Goal: Check status: Check status

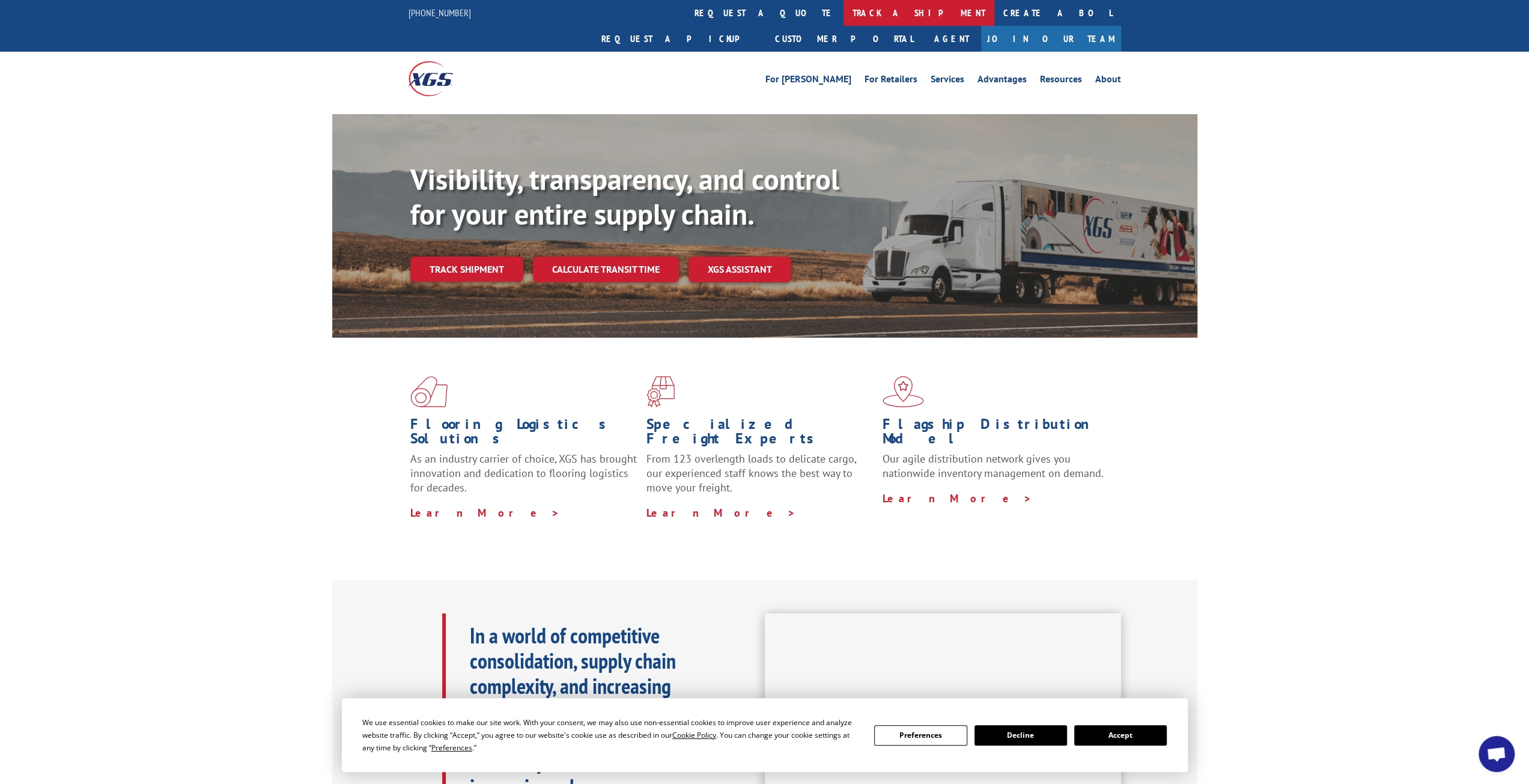
click at [843, 18] on link "track a shipment" at bounding box center [919, 13] width 151 height 26
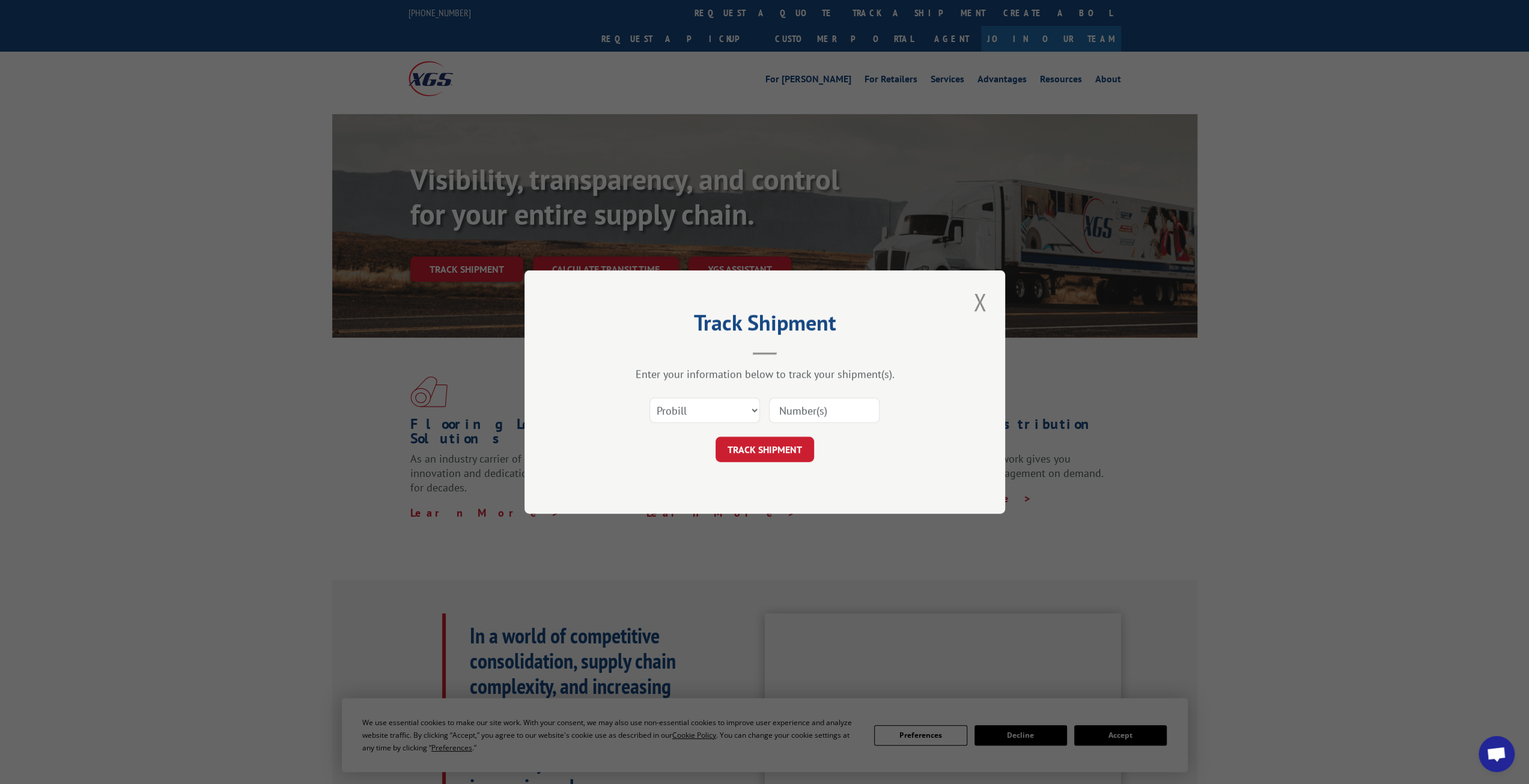
click at [790, 410] on input at bounding box center [824, 410] width 111 height 25
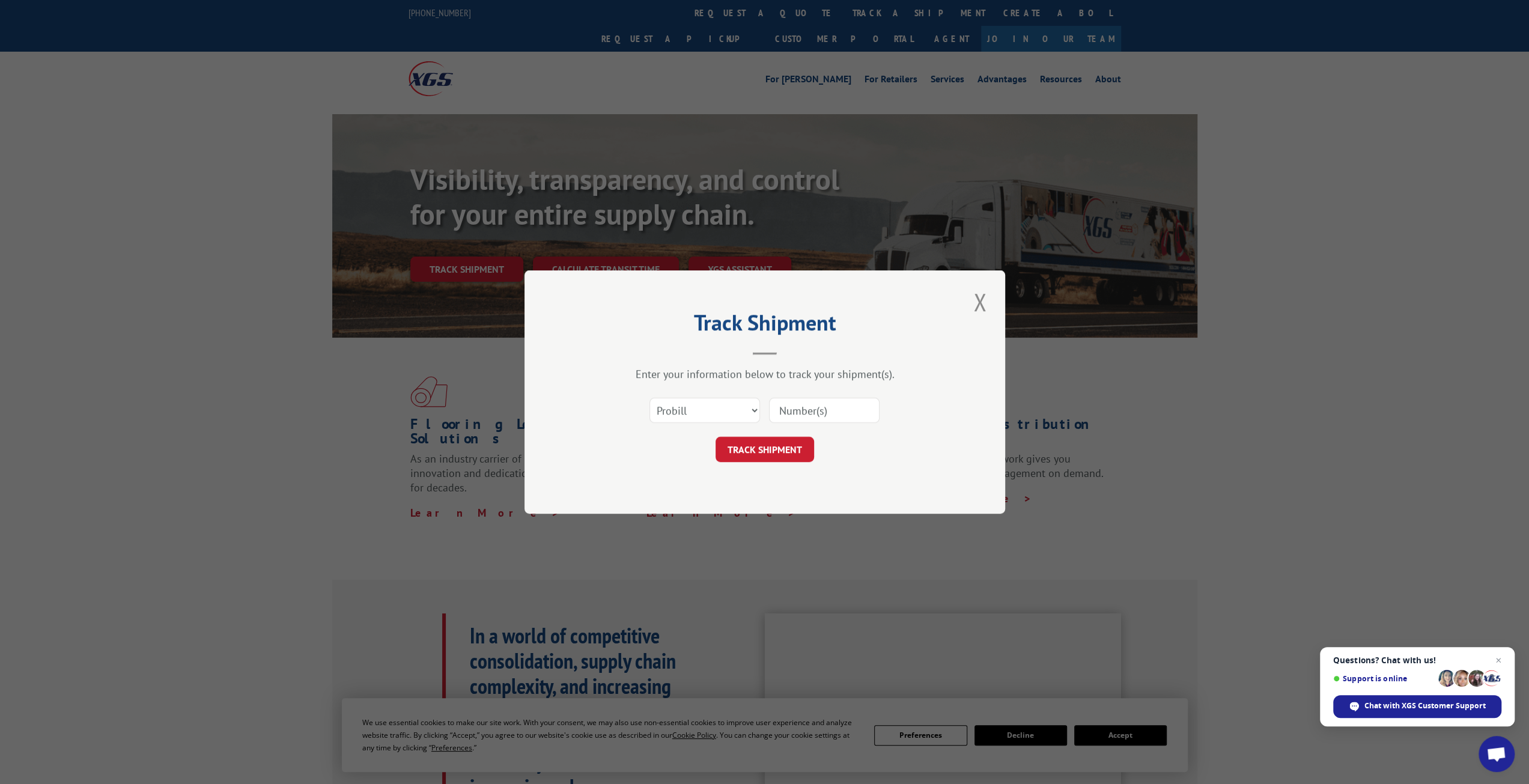
paste input "643896"
type input "643896"
click at [788, 435] on form "Select category... Probill BOL PO 643896 TRACK SHIPMENT" at bounding box center [764, 426] width 360 height 71
click at [782, 446] on button "TRACK SHIPMENT" at bounding box center [764, 449] width 99 height 25
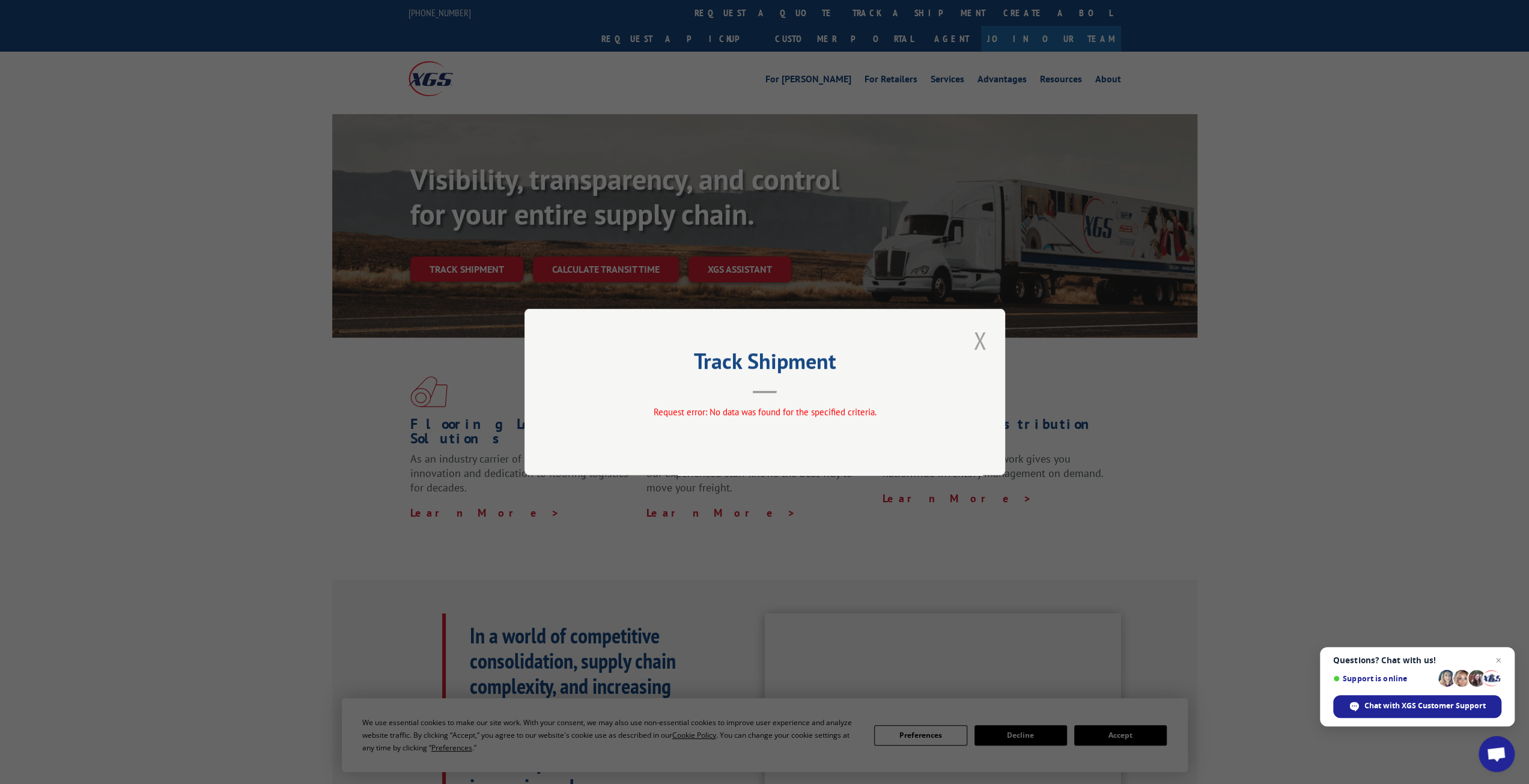
click at [987, 346] on button "Close modal" at bounding box center [980, 340] width 20 height 33
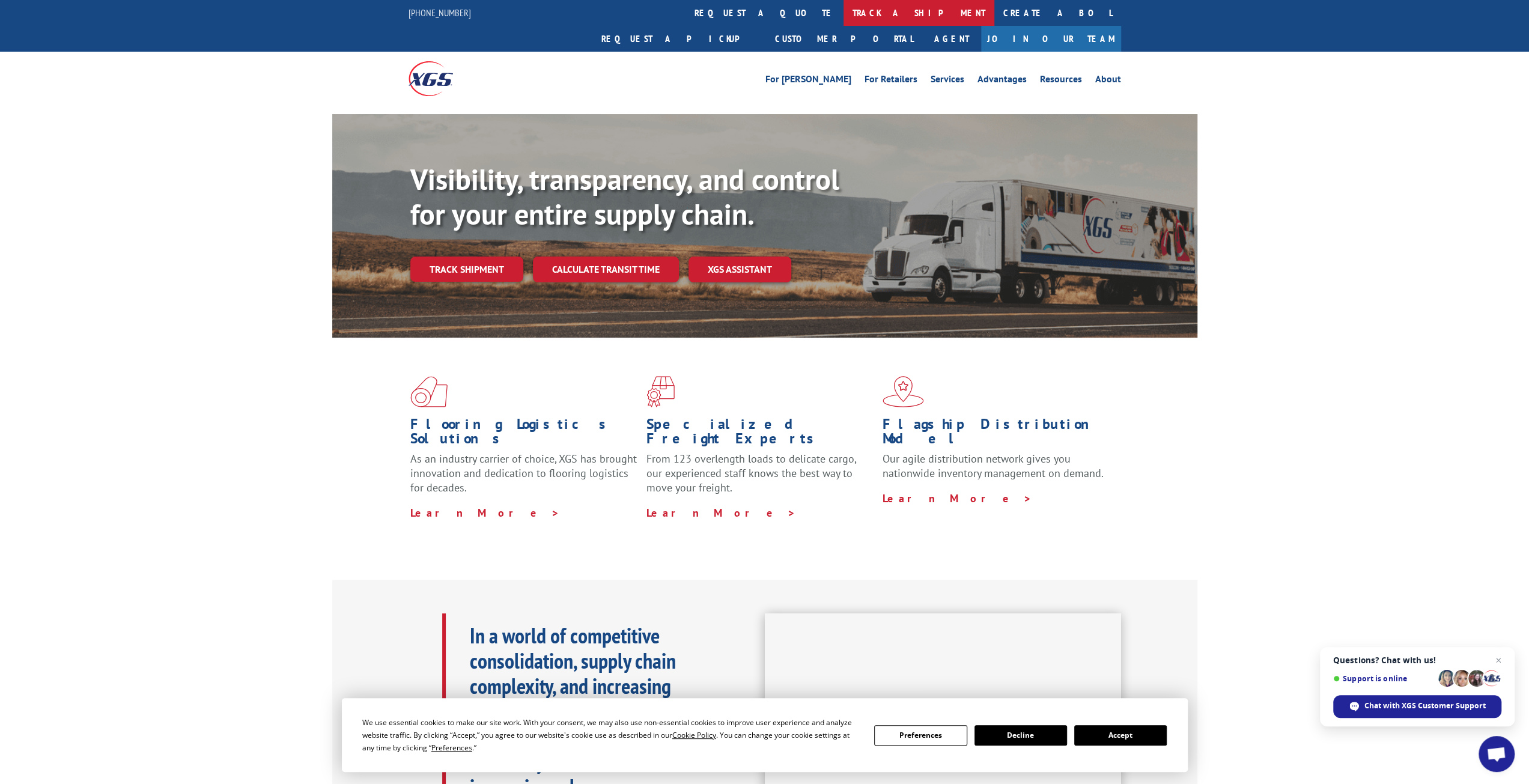
click at [843, 16] on link "track a shipment" at bounding box center [919, 13] width 151 height 26
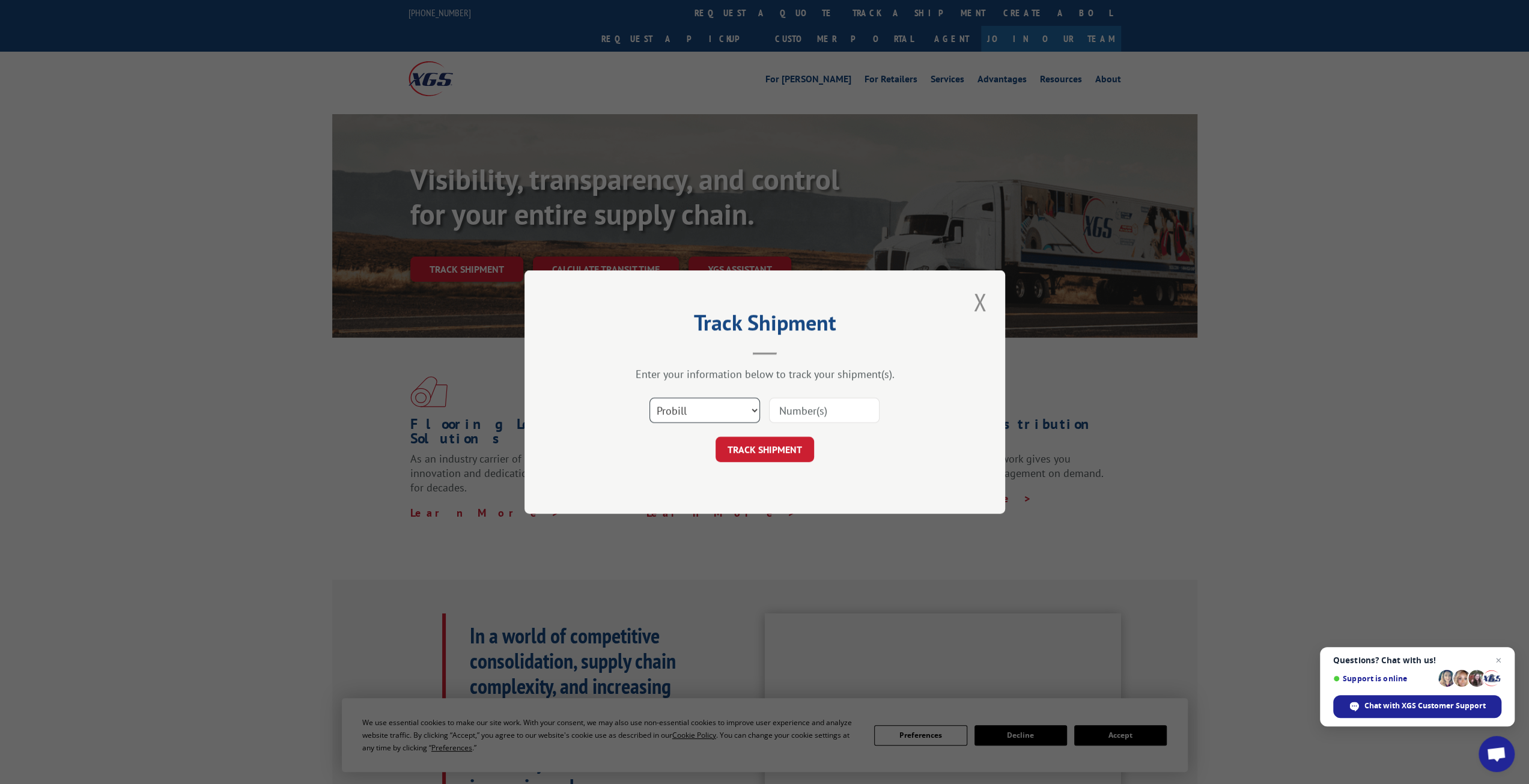
drag, startPoint x: 667, startPoint y: 409, endPoint x: 667, endPoint y: 417, distance: 8.0
click at [667, 409] on select "Select category... Probill BOL PO" at bounding box center [705, 410] width 111 height 25
select select "bol"
click at [650, 397] on select "Select category... Probill BOL PO" at bounding box center [705, 410] width 111 height 25
click at [836, 422] on input at bounding box center [824, 410] width 111 height 25
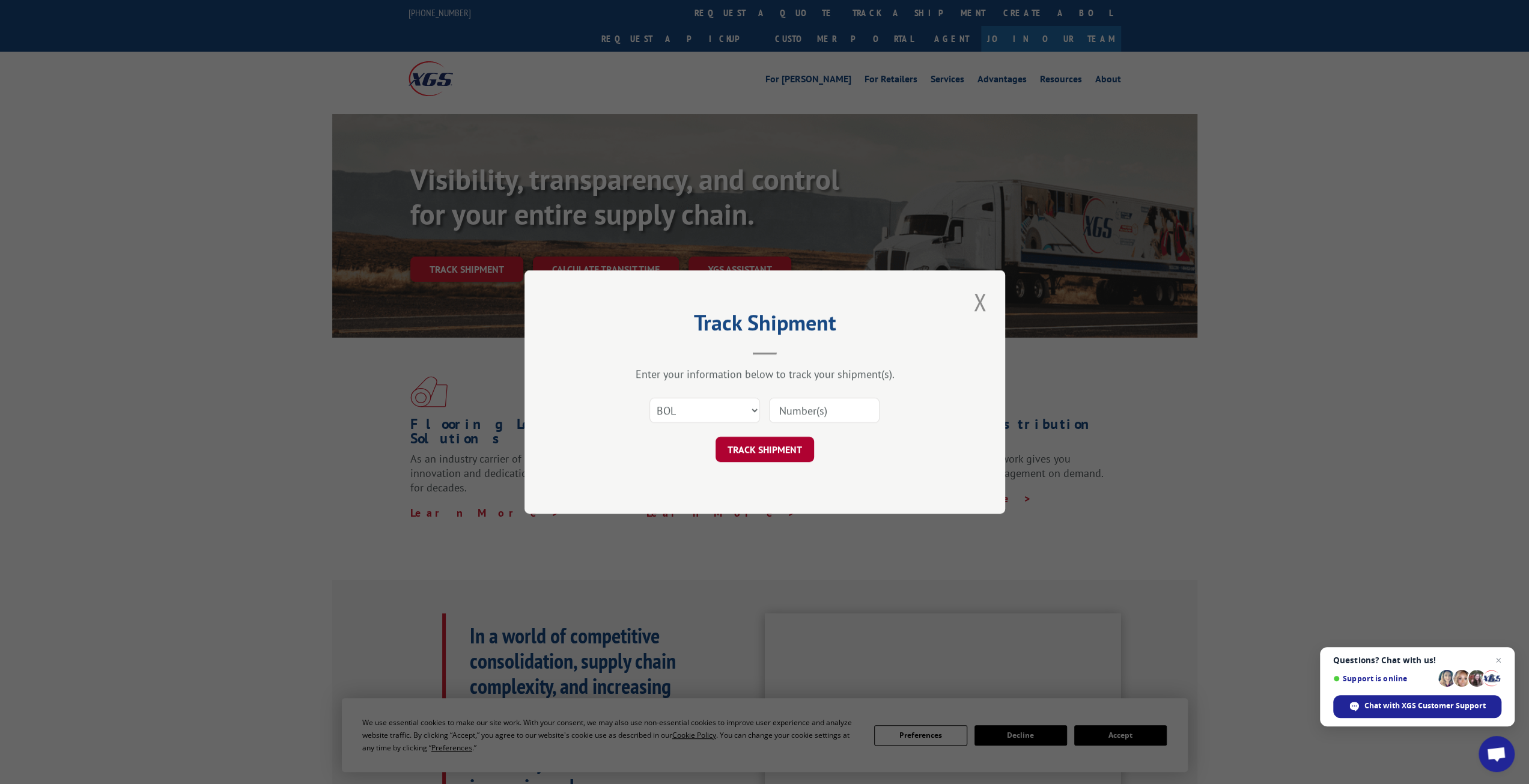
paste input "643896"
type input "643896"
click at [754, 442] on button "TRACK SHIPMENT" at bounding box center [764, 449] width 99 height 25
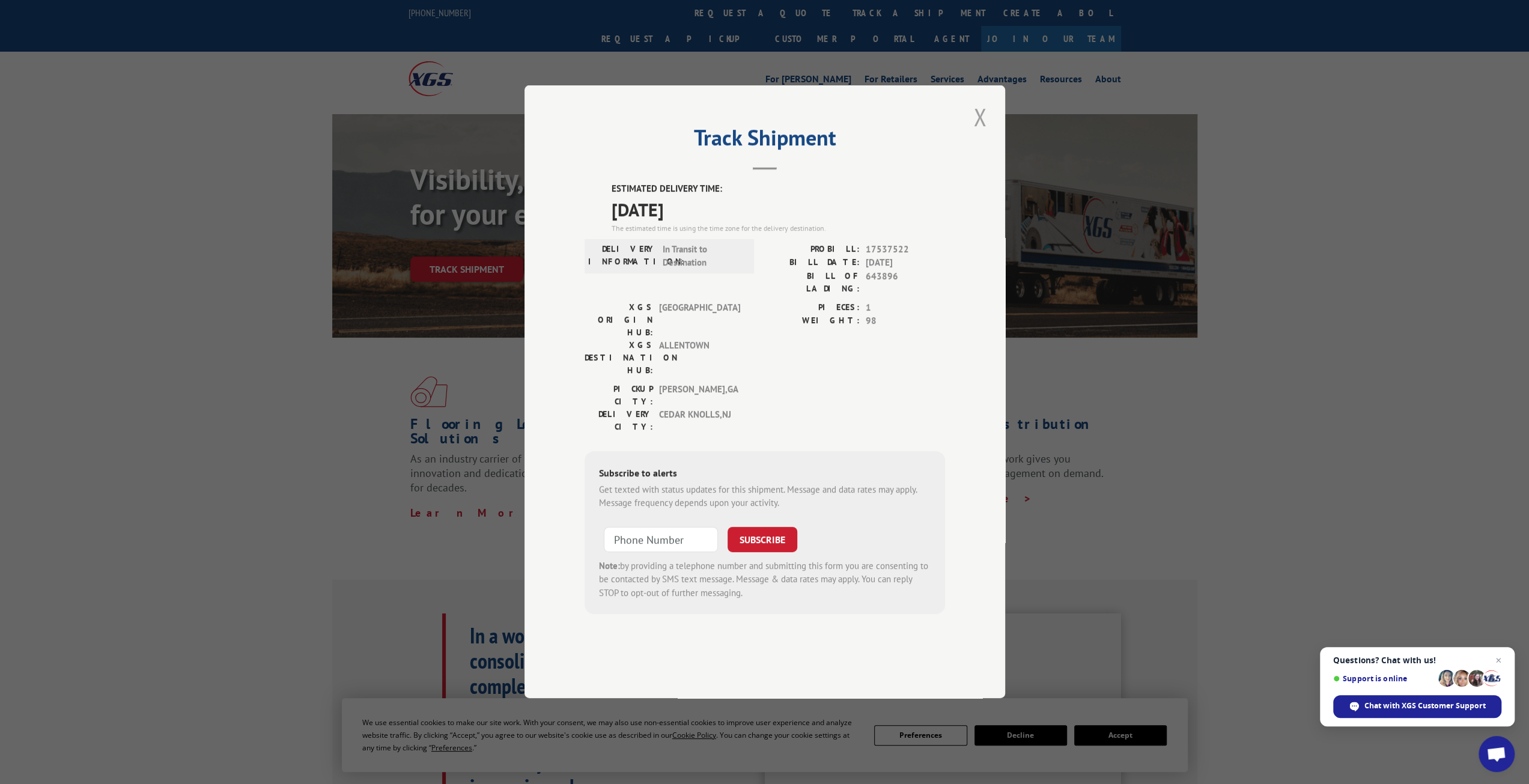
click at [983, 133] on button "Close modal" at bounding box center [980, 117] width 20 height 33
